Goal: Information Seeking & Learning: Learn about a topic

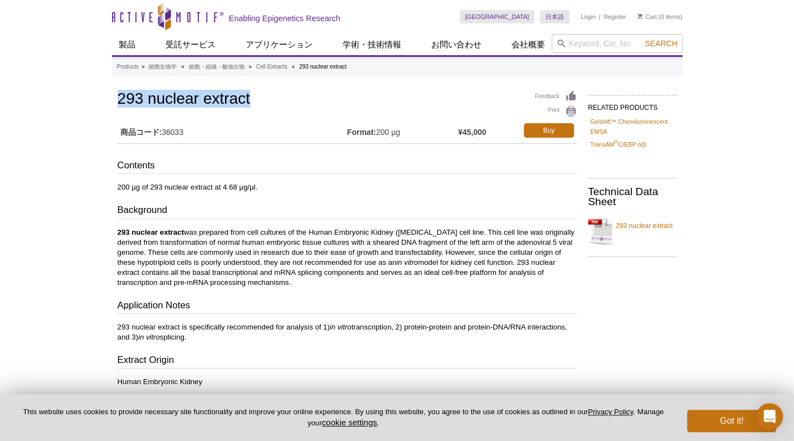
drag, startPoint x: 115, startPoint y: 100, endPoint x: 260, endPoint y: 93, distance: 144.5
click at [260, 93] on div "Feedback Print 293 nuclear extract 商品コード: 36033 Format: 200 µg ¥45,000 Buy Cont…" at bounding box center [344, 357] width 465 height 539
copy h1 "293 nuclear extract"
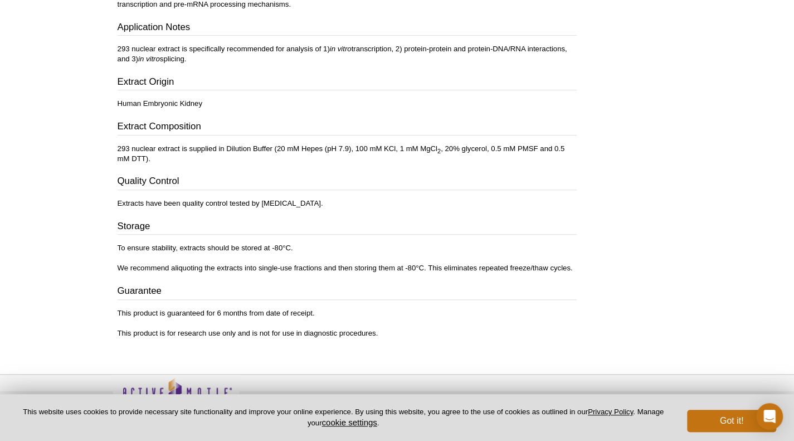
scroll to position [307, 0]
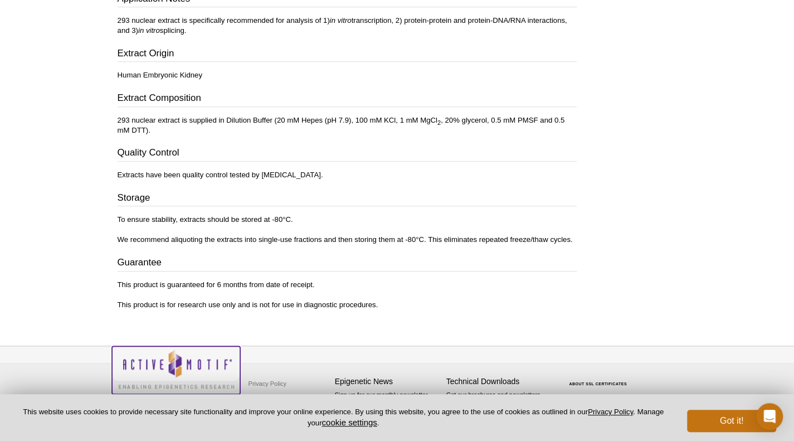
click at [165, 358] on img at bounding box center [176, 368] width 128 height 45
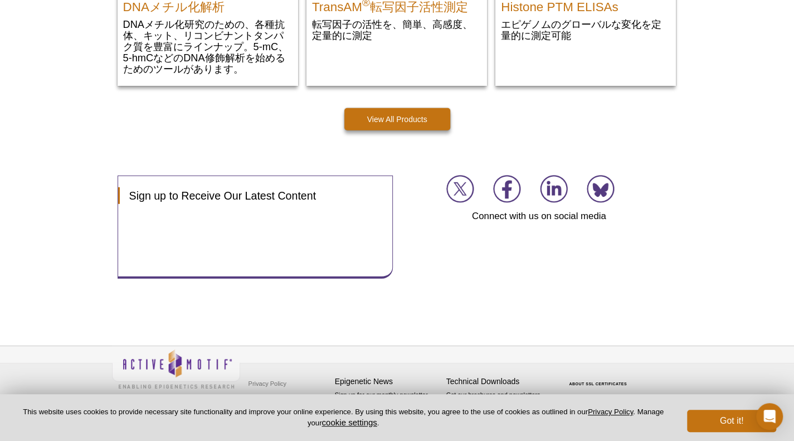
scroll to position [1673, 0]
click at [730, 415] on button "Got it!" at bounding box center [731, 421] width 89 height 22
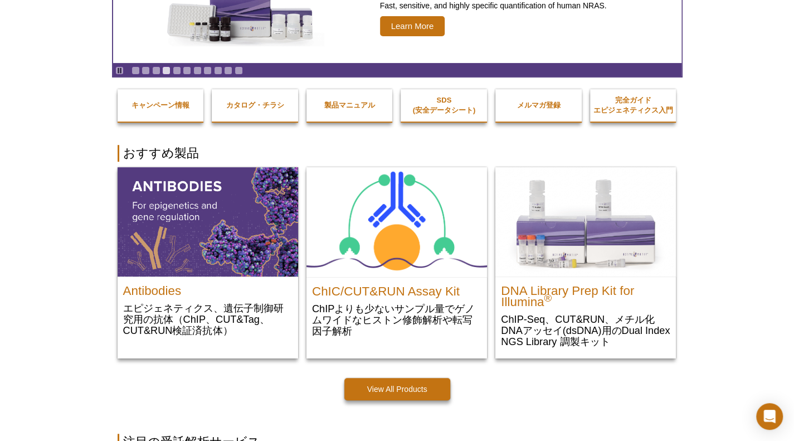
scroll to position [0, 0]
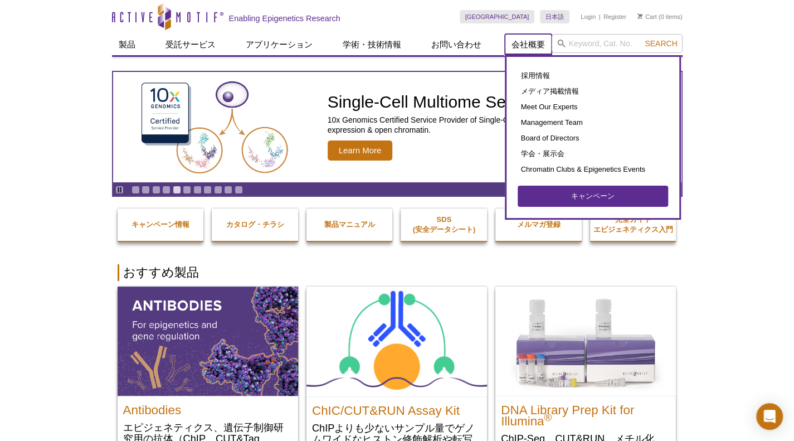
click at [517, 45] on link "会社概要" at bounding box center [528, 44] width 47 height 21
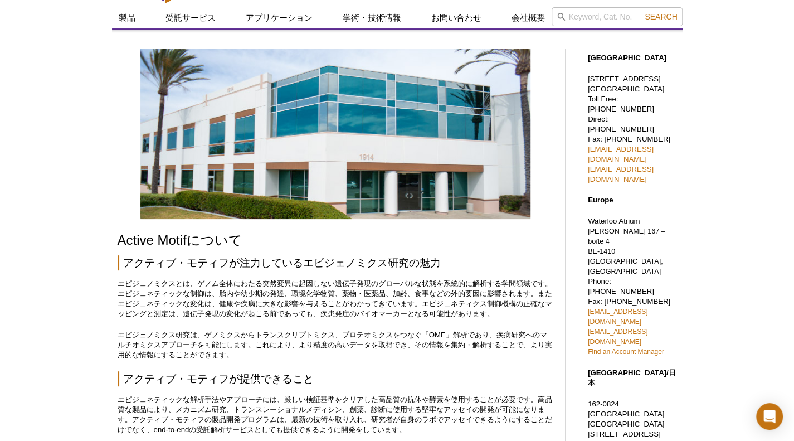
scroll to position [55, 0]
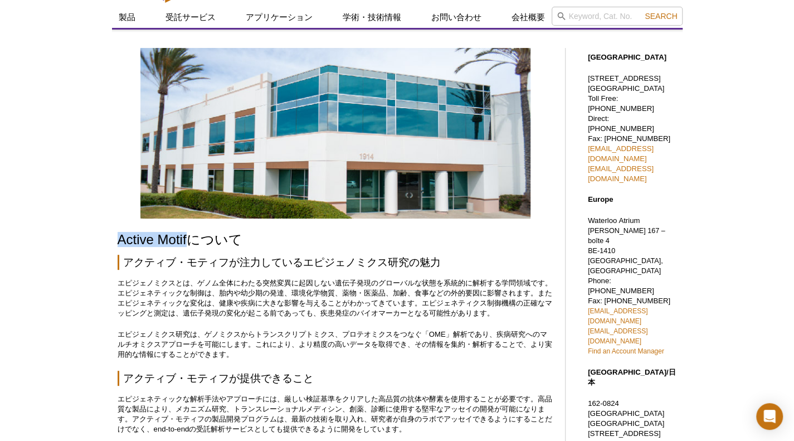
drag, startPoint x: 116, startPoint y: 241, endPoint x: 189, endPoint y: 235, distance: 72.7
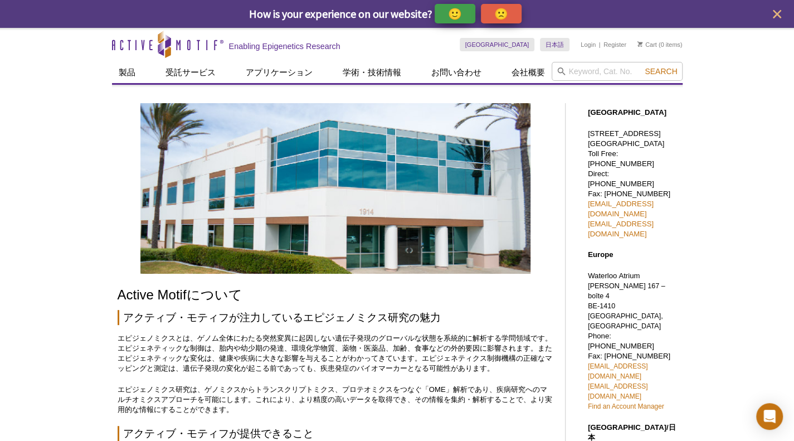
drag, startPoint x: 126, startPoint y: 318, endPoint x: 227, endPoint y: 318, distance: 101.4
click at [227, 318] on h2 "アクティブ・モティフが注力しているエピジェノミクス研究の魅力" at bounding box center [336, 317] width 436 height 15
copy h2 "アクティブ・モティフ"
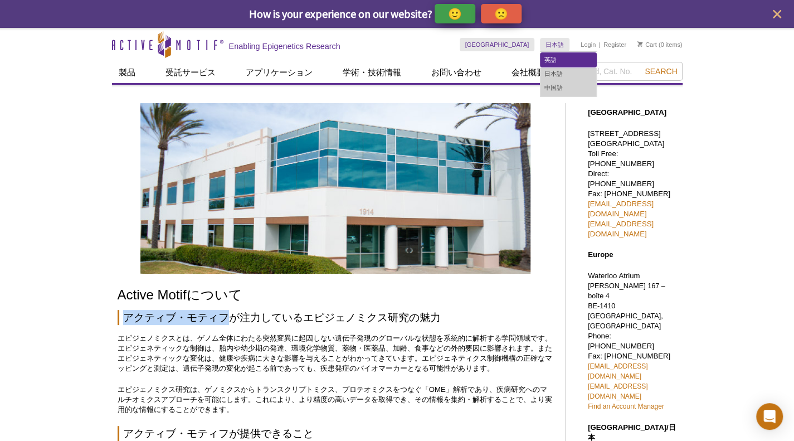
click at [556, 57] on link "英語" at bounding box center [569, 60] width 56 height 14
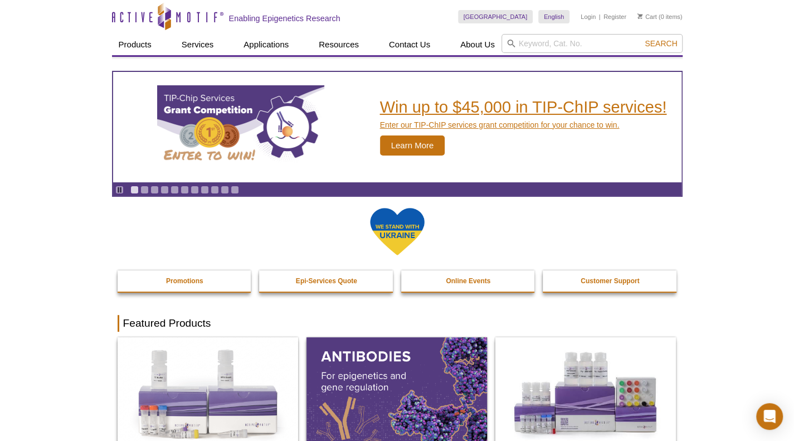
scroll to position [20, 0]
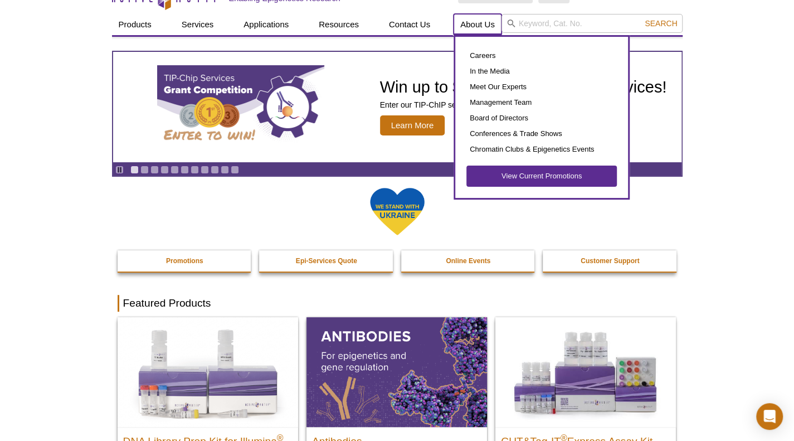
click at [473, 26] on link "About Us" at bounding box center [478, 24] width 48 height 21
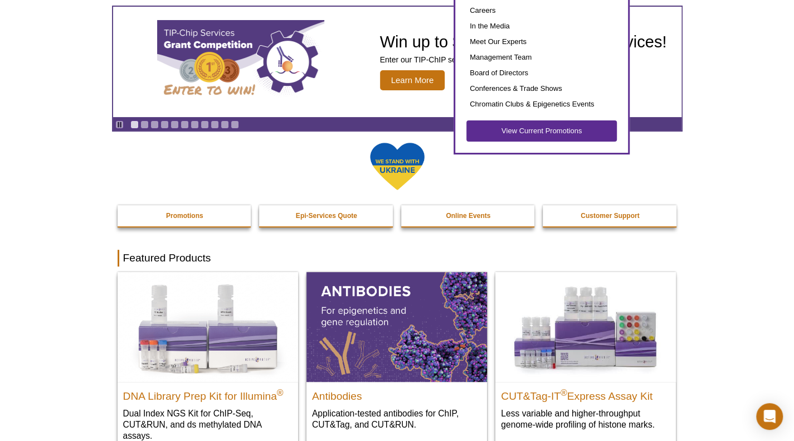
scroll to position [36, 0]
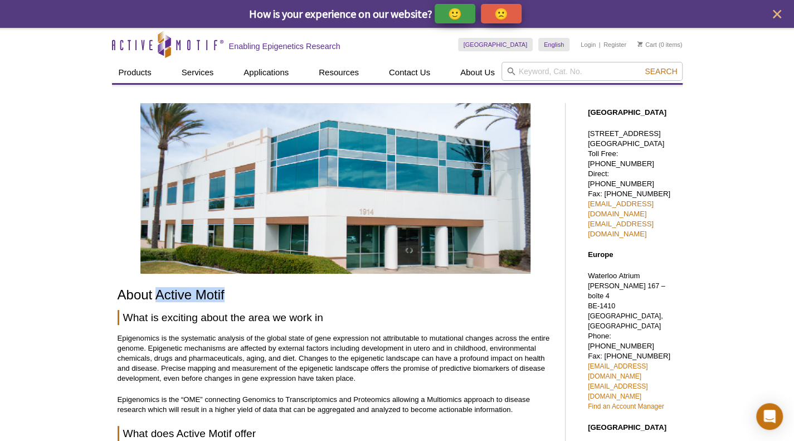
drag, startPoint x: 155, startPoint y: 294, endPoint x: 231, endPoint y: 286, distance: 76.2
copy h1 "Active Motif"
